Goal: Register for event/course

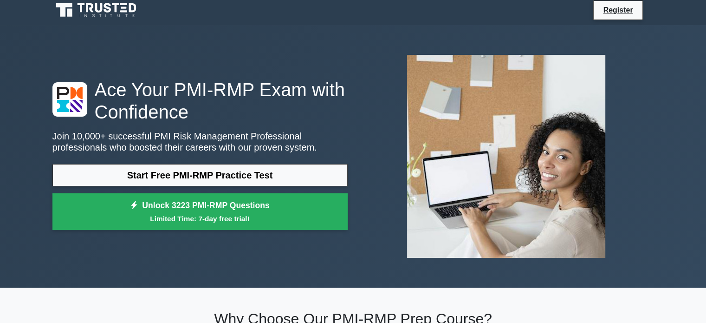
click at [199, 173] on link "Start Free PMI-RMP Practice Test" at bounding box center [199, 175] width 295 height 22
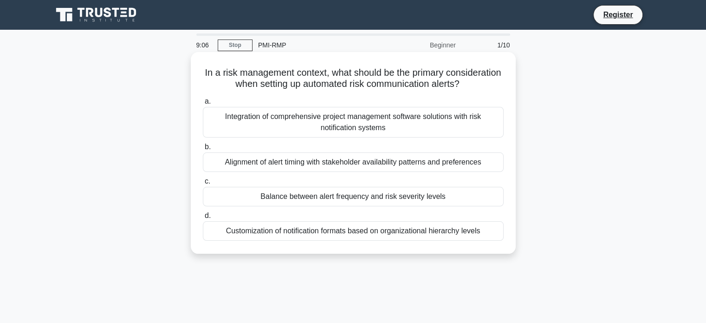
click at [317, 206] on div "Balance between alert frequency and risk severity levels" at bounding box center [353, 196] width 301 height 19
click at [203, 184] on input "c. Balance between alert frequency and risk severity levels" at bounding box center [203, 181] width 0 height 6
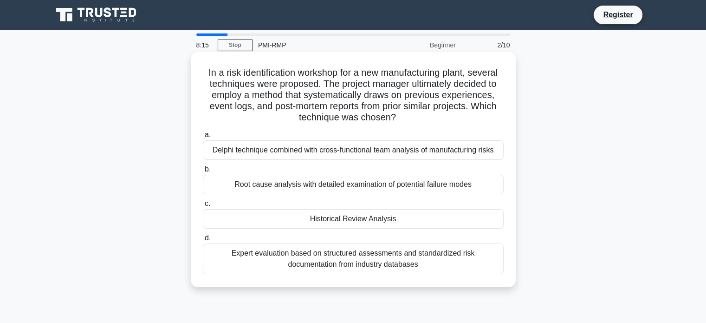
click at [338, 222] on div "Historical Review Analysis" at bounding box center [353, 218] width 301 height 19
click at [203, 207] on input "c. Historical Review Analysis" at bounding box center [203, 203] width 0 height 6
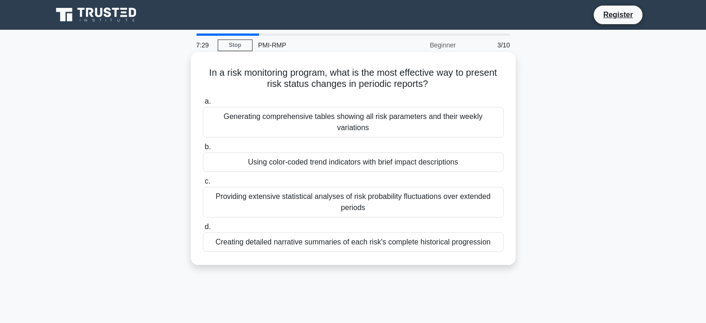
click at [303, 154] on div "Using color-coded trend indicators with brief impact descriptions" at bounding box center [353, 161] width 301 height 19
click at [203, 150] on input "b. Using color-coded trend indicators with brief impact descriptions" at bounding box center [203, 147] width 0 height 6
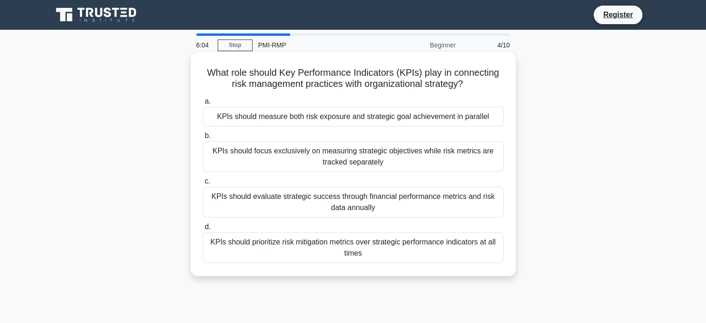
click at [318, 245] on div "KPIs should prioritize risk mitigation metrics over strategic performance indic…" at bounding box center [353, 247] width 301 height 31
click at [203, 230] on input "d. KPIs should prioritize risk mitigation metrics over strategic performance in…" at bounding box center [203, 227] width 0 height 6
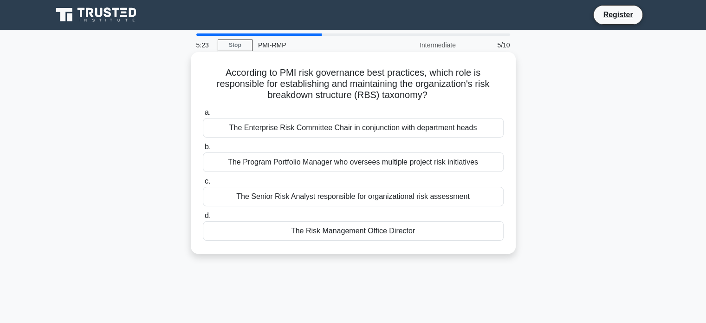
click at [360, 164] on div "The Program Portfolio Manager who oversees multiple project risk initiatives" at bounding box center [353, 161] width 301 height 19
click at [203, 150] on input "b. The Program Portfolio Manager who oversees multiple project risk initiatives" at bounding box center [203, 147] width 0 height 6
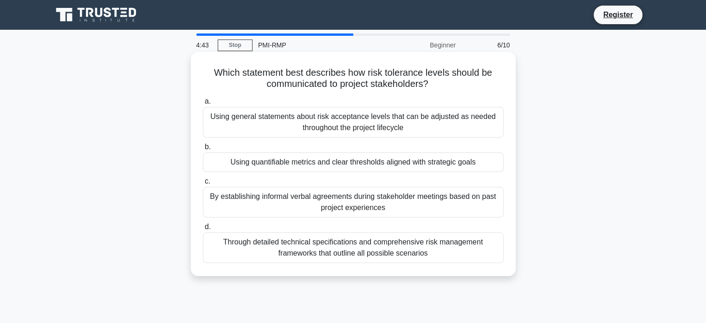
click at [323, 127] on div "Using general statements about risk acceptance levels that can be adjusted as n…" at bounding box center [353, 122] width 301 height 31
click at [203, 104] on input "a. Using general statements about risk acceptance levels that can be adjusted a…" at bounding box center [203, 101] width 0 height 6
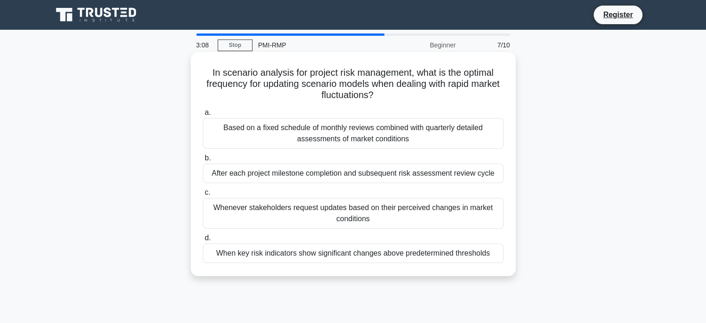
click at [317, 135] on div "Based on a fixed schedule of monthly reviews combined with quarterly detailed a…" at bounding box center [353, 133] width 301 height 31
click at [203, 116] on input "a. Based on a fixed schedule of monthly reviews combined with quarterly detaile…" at bounding box center [203, 113] width 0 height 6
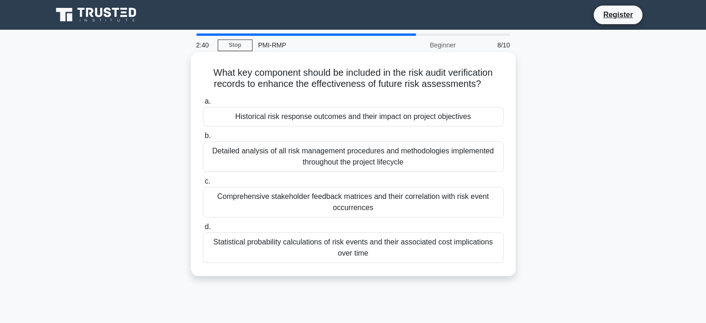
click at [312, 164] on div "Detailed analysis of all risk management procedures and methodologies implement…" at bounding box center [353, 156] width 301 height 31
click at [203, 139] on input "b. Detailed analysis of all risk management procedures and methodologies implem…" at bounding box center [203, 136] width 0 height 6
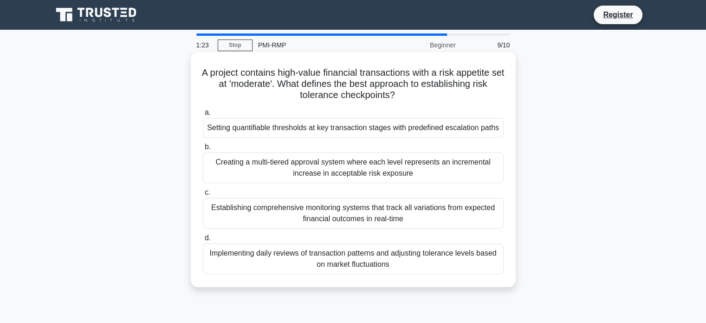
click at [346, 260] on div "Implementing daily reviews of transaction patterns and adjusting tolerance leve…" at bounding box center [353, 258] width 301 height 31
click at [203, 241] on input "d. Implementing daily reviews of transaction patterns and adjusting tolerance l…" at bounding box center [203, 238] width 0 height 6
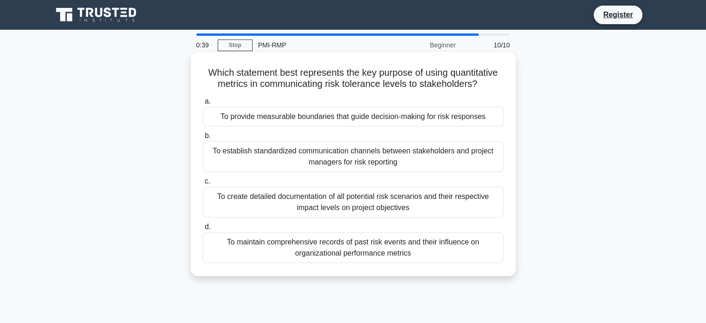
click at [341, 122] on div "To provide measurable boundaries that guide decision-making for risk responses" at bounding box center [353, 116] width 301 height 19
click at [203, 104] on input "a. To provide measurable boundaries that guide decision-making for risk respons…" at bounding box center [203, 101] width 0 height 6
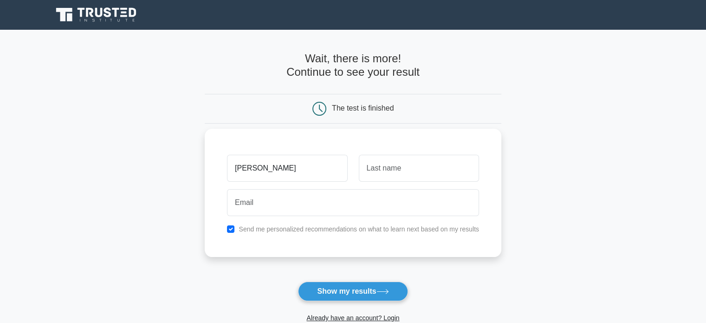
type input "[PERSON_NAME]"
click at [380, 169] on input "text" at bounding box center [419, 168] width 120 height 27
type input "Roy"
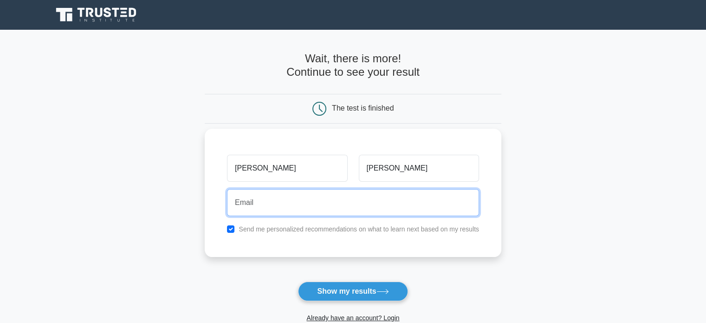
click at [249, 207] on input "email" at bounding box center [353, 202] width 252 height 27
type input "aneeta.sroy@gmail.com"
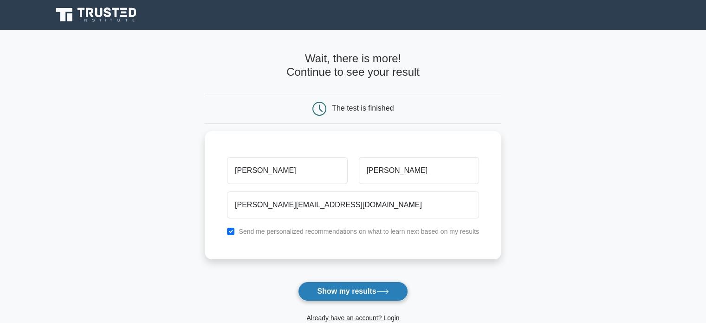
click at [343, 293] on button "Show my results" at bounding box center [353, 290] width 110 height 19
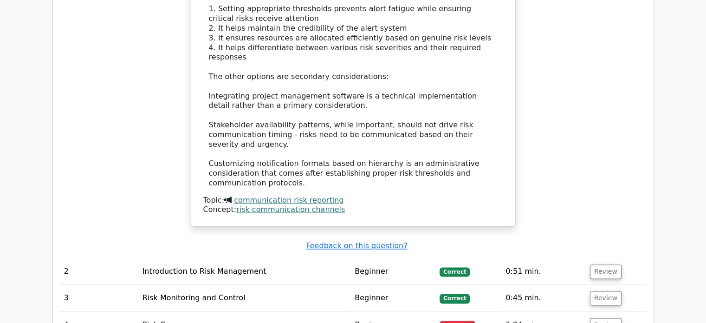
scroll to position [1105, 0]
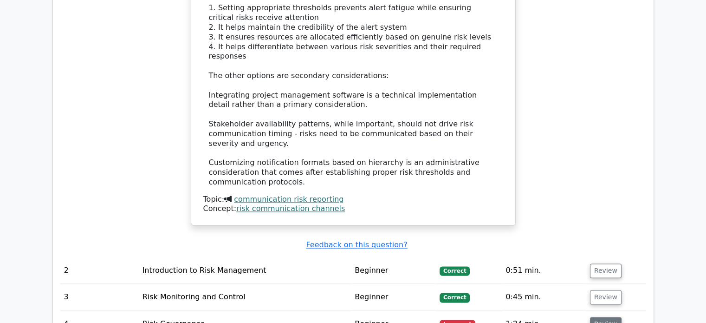
click at [601, 316] on button "Review" at bounding box center [606, 323] width 32 height 14
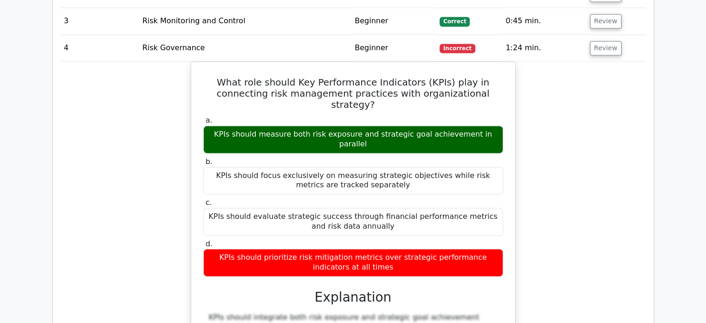
scroll to position [1382, 0]
